Goal: Communication & Community: Participate in discussion

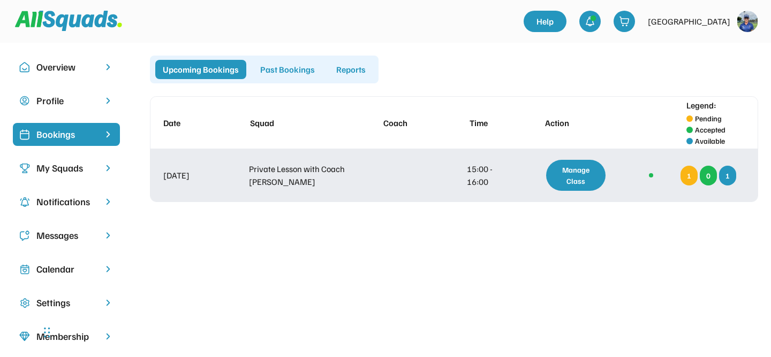
click at [585, 178] on div "Manage Class" at bounding box center [575, 175] width 59 height 31
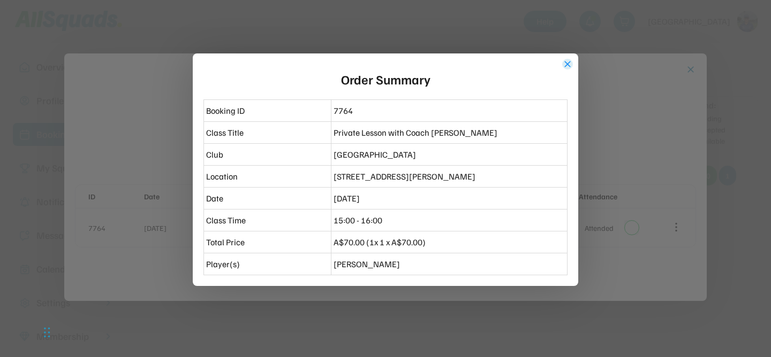
click at [567, 63] on button "close" at bounding box center [567, 64] width 11 height 11
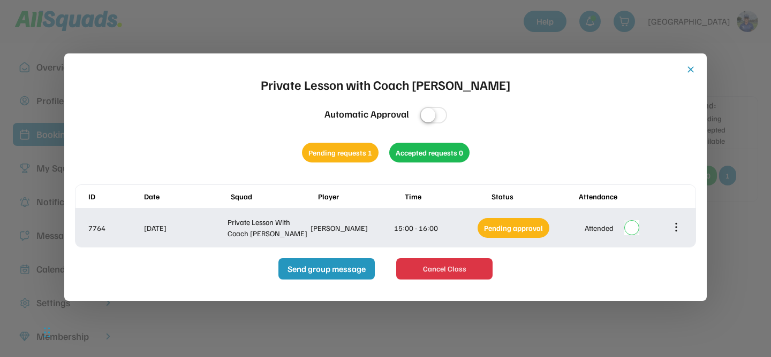
click at [676, 226] on icon at bounding box center [676, 228] width 12 height 12
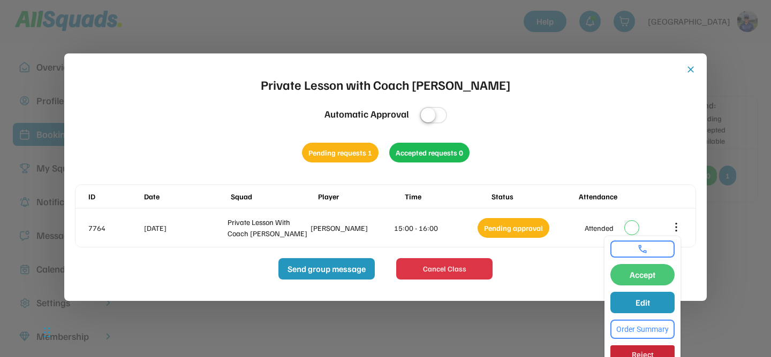
click at [651, 272] on button "Accept" at bounding box center [642, 274] width 64 height 21
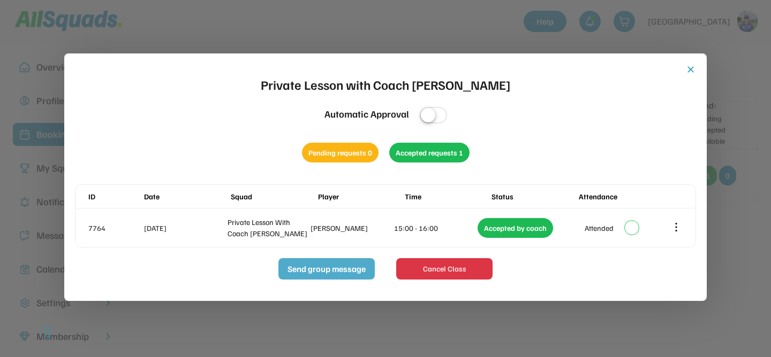
click at [314, 268] on button "Send group message" at bounding box center [326, 268] width 96 height 21
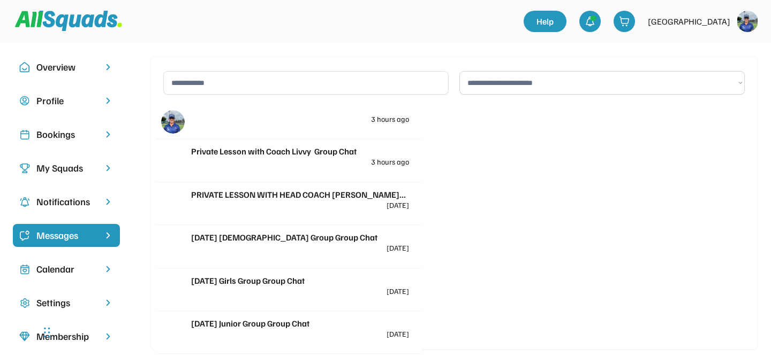
select select "********"
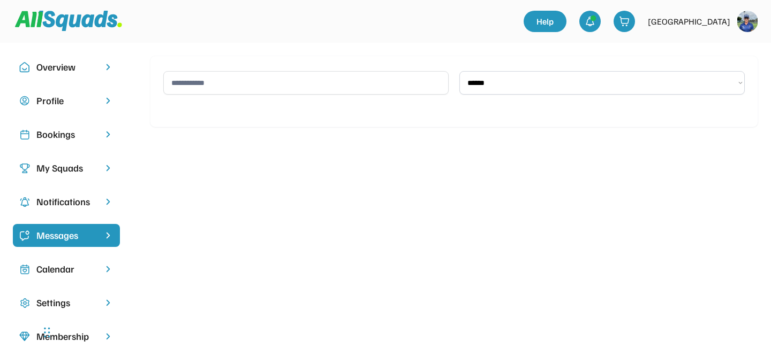
click at [233, 85] on input "input" at bounding box center [305, 83] width 285 height 24
type input "*"
click at [77, 237] on div "Messages" at bounding box center [66, 235] width 60 height 14
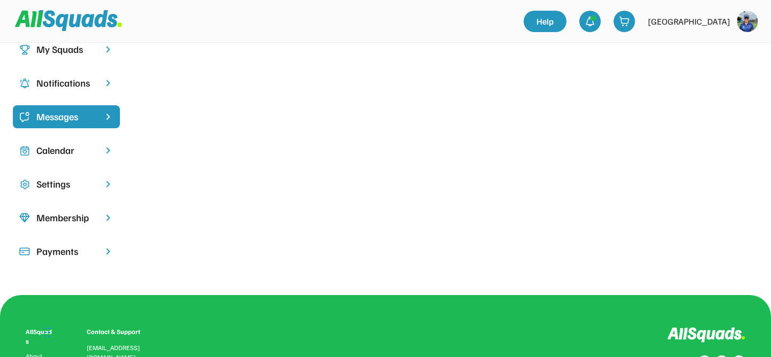
scroll to position [112, 0]
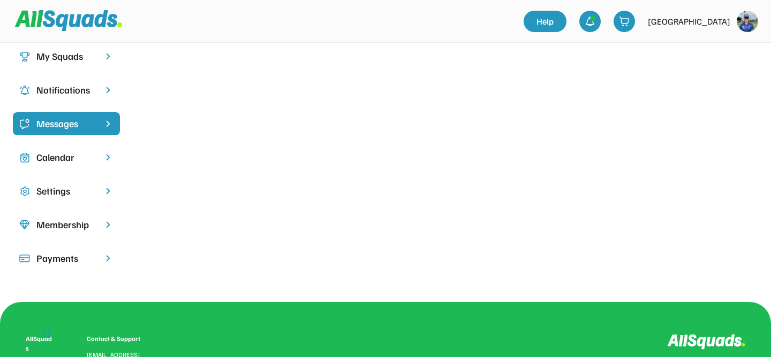
click at [60, 120] on div "Messages" at bounding box center [66, 124] width 60 height 14
click at [103, 120] on img at bounding box center [108, 124] width 11 height 10
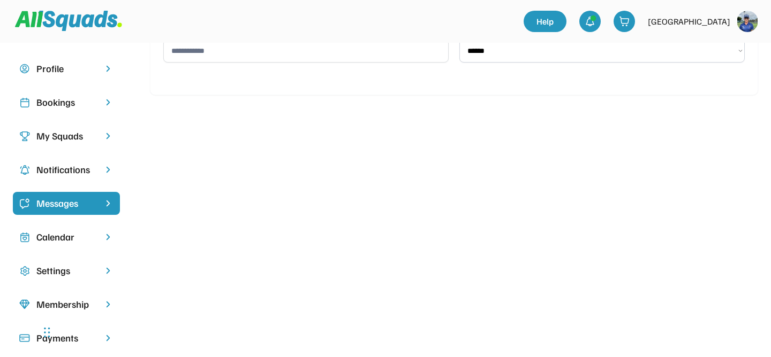
scroll to position [34, 0]
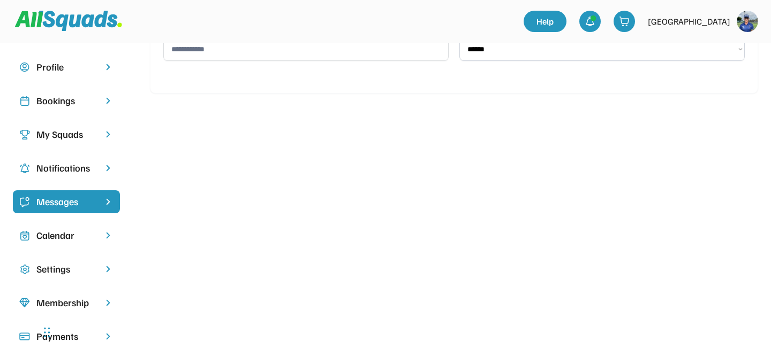
click at [65, 94] on div "Bookings" at bounding box center [66, 101] width 60 height 14
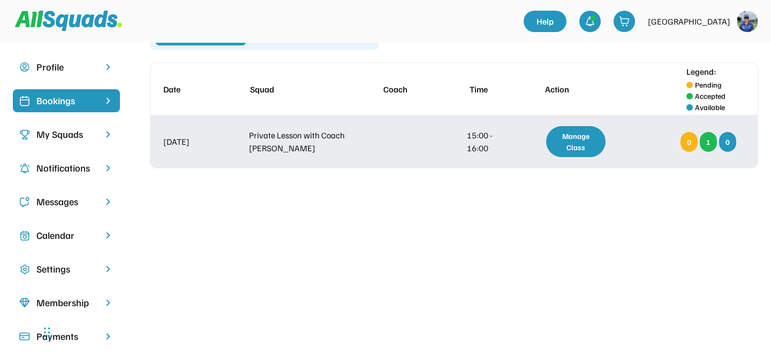
click at [603, 142] on div "Manage Class" at bounding box center [575, 141] width 59 height 31
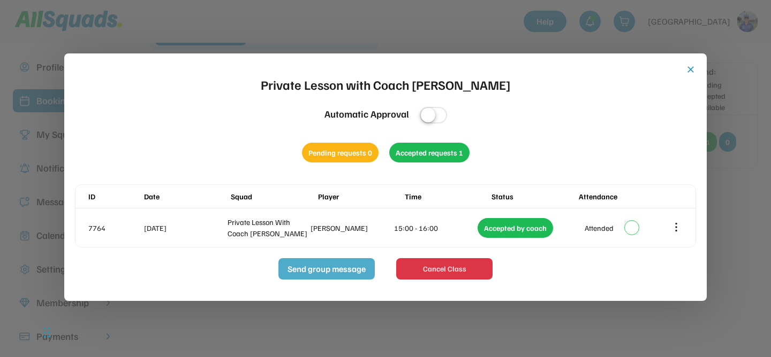
click at [345, 264] on button "Send group message" at bounding box center [326, 268] width 96 height 21
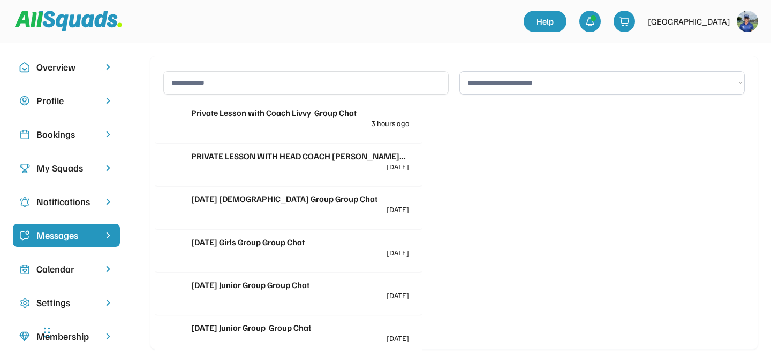
click at [230, 87] on input "input" at bounding box center [305, 83] width 285 height 24
click at [86, 239] on div "Messages" at bounding box center [66, 235] width 60 height 14
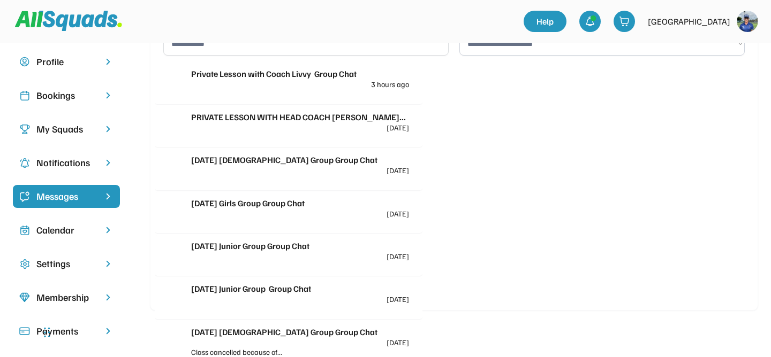
scroll to position [39, 0]
click at [386, 124] on div "2 months ago" at bounding box center [397, 128] width 22 height 8
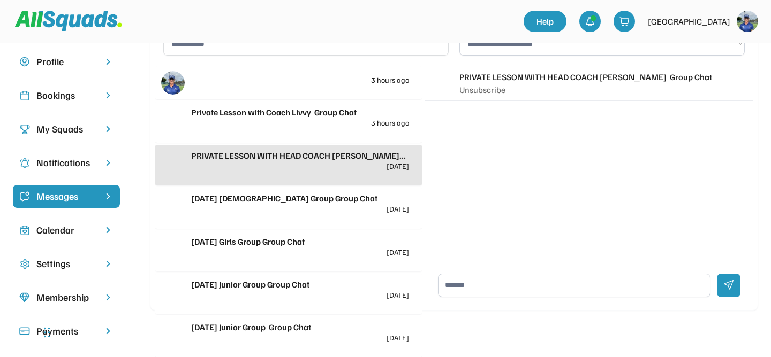
scroll to position [0, 0]
click at [326, 114] on div "Private Lesson with Coach Livvy Group Chat" at bounding box center [300, 112] width 218 height 13
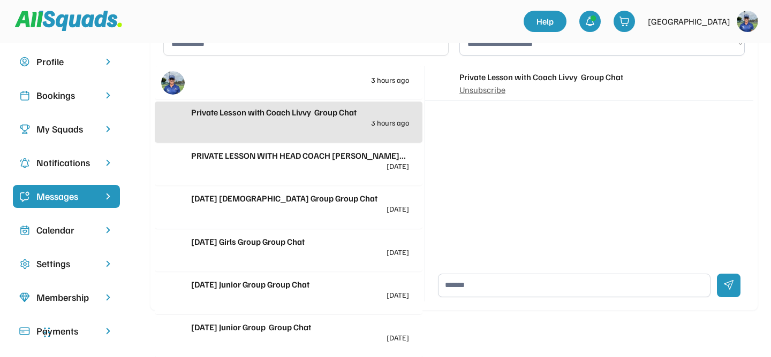
click at [556, 290] on textarea at bounding box center [574, 286] width 272 height 24
type textarea "**********"
click at [726, 284] on div at bounding box center [729, 286] width 24 height 24
